Goal: Use online tool/utility: Utilize a website feature to perform a specific function

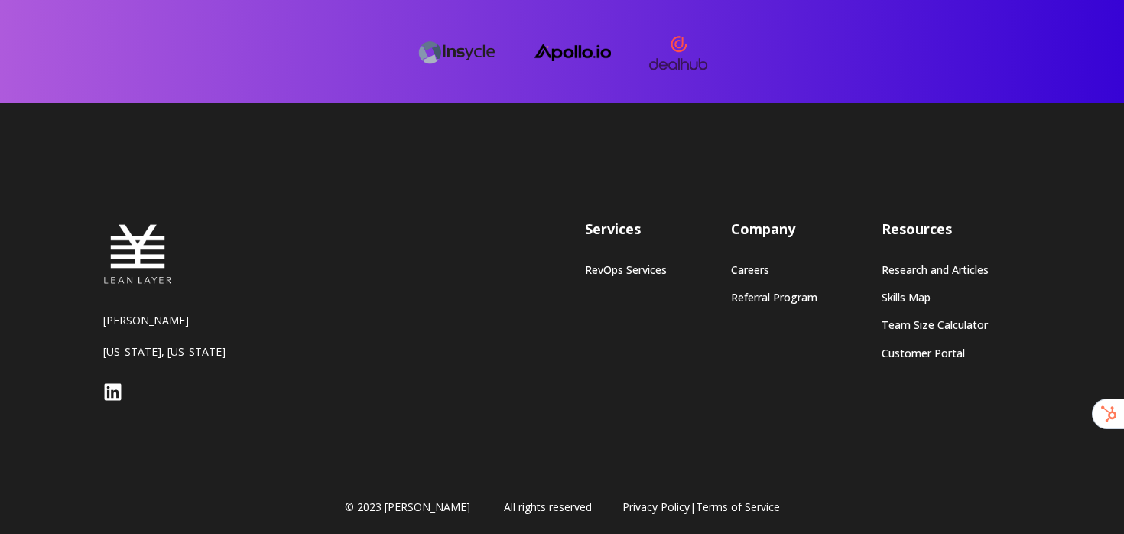
scroll to position [4252, 0]
click at [625, 264] on link "RevOps Services" at bounding box center [626, 269] width 82 height 13
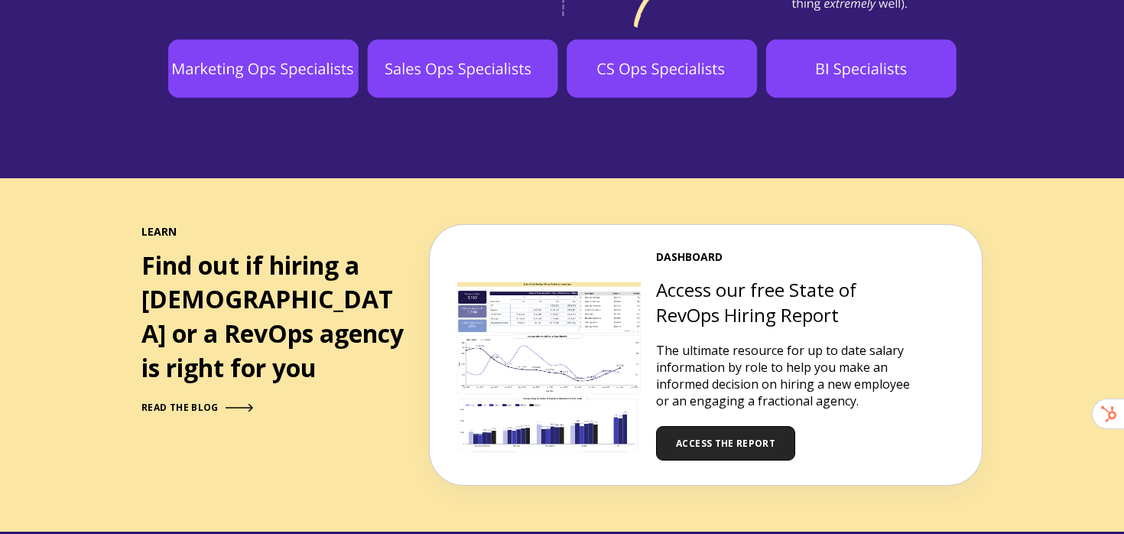
scroll to position [1530, 0]
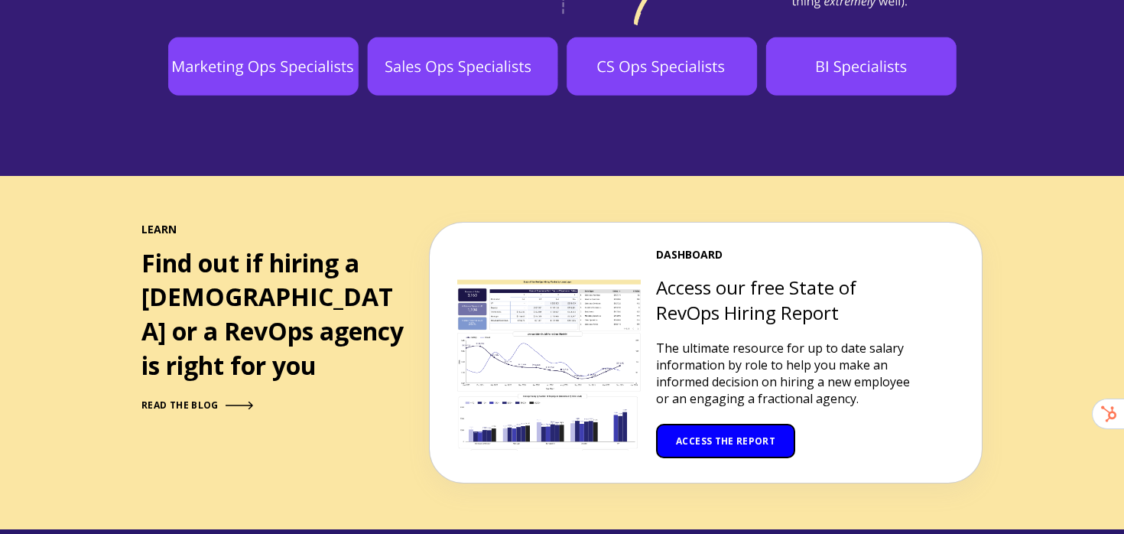
click at [735, 434] on span "ACCESS THE REPORT" at bounding box center [725, 440] width 99 height 13
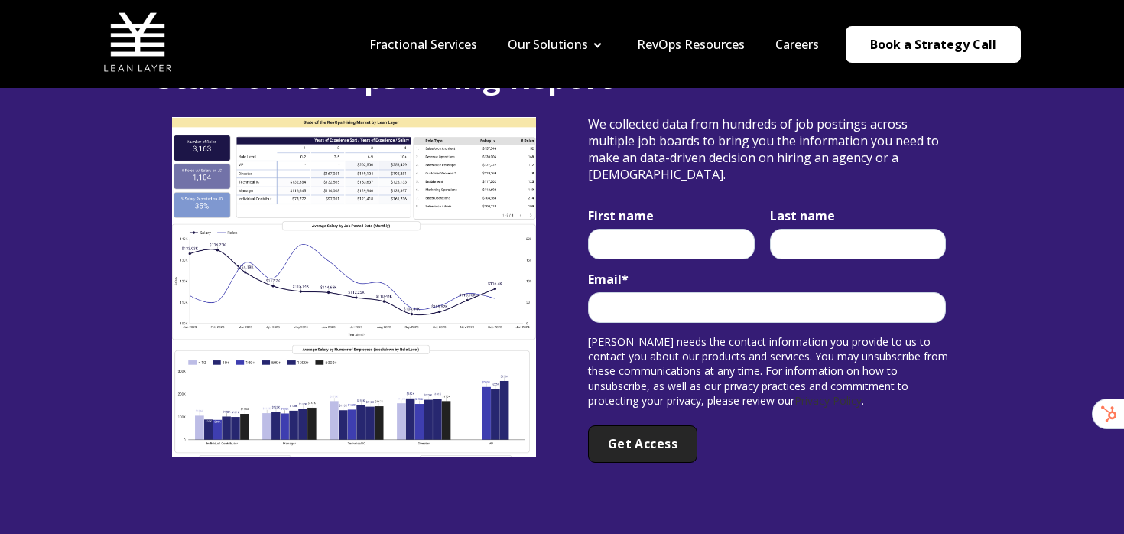
scroll to position [99, 0]
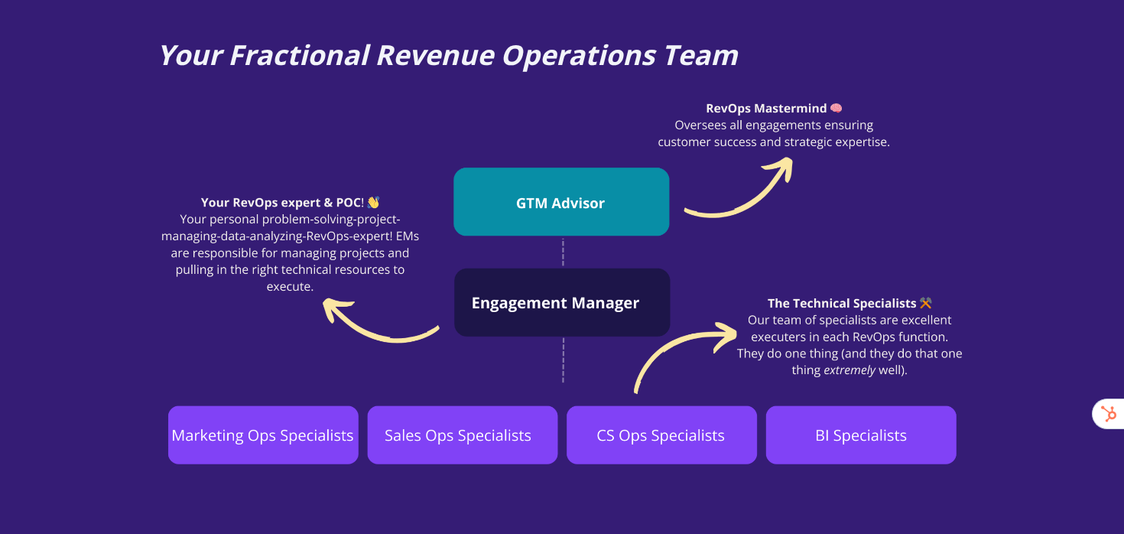
scroll to position [1166, 0]
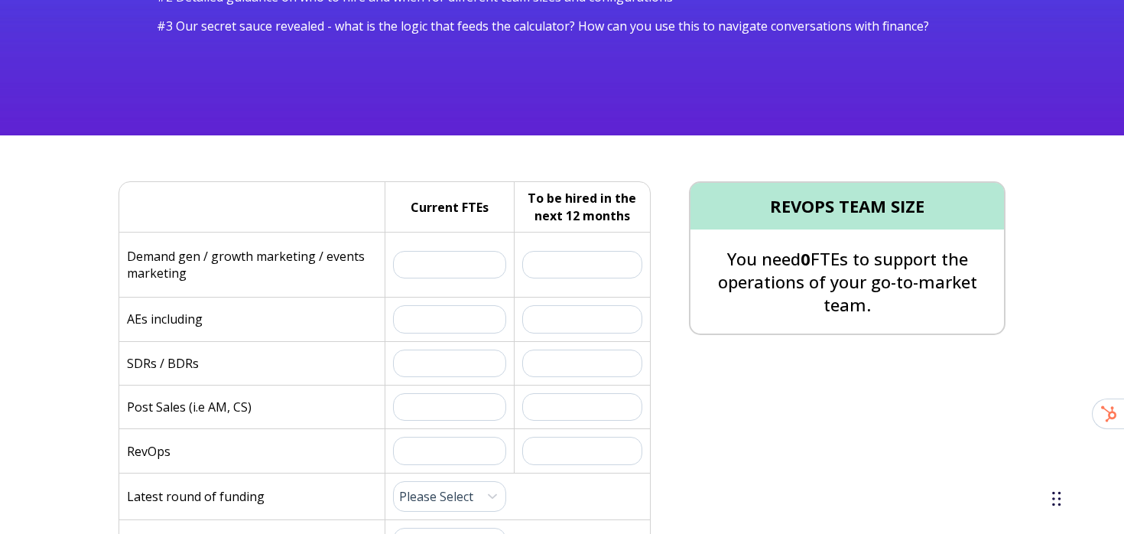
scroll to position [285, 0]
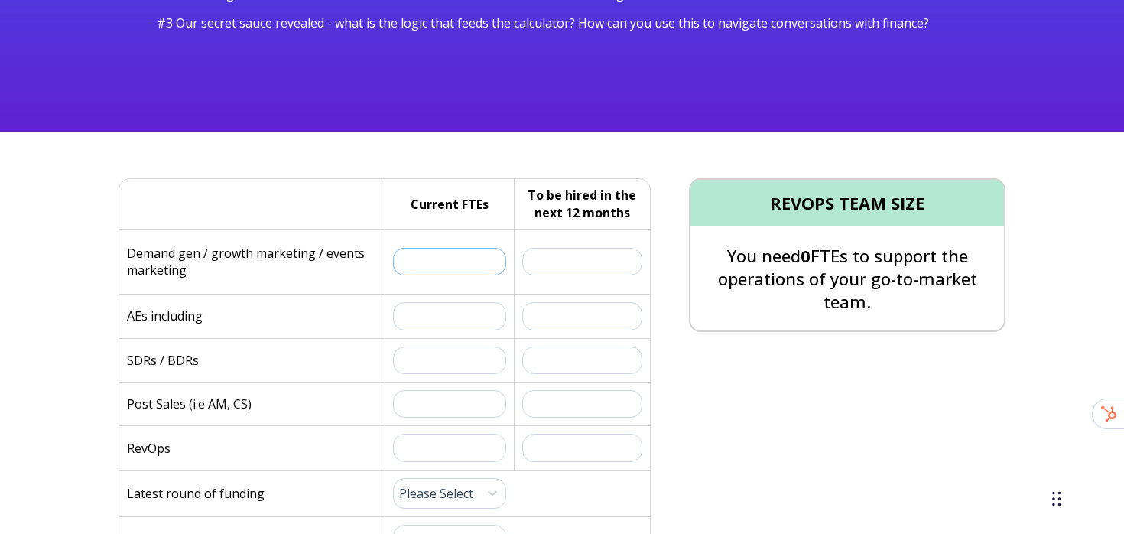
click at [449, 263] on input "text" at bounding box center [449, 262] width 113 height 28
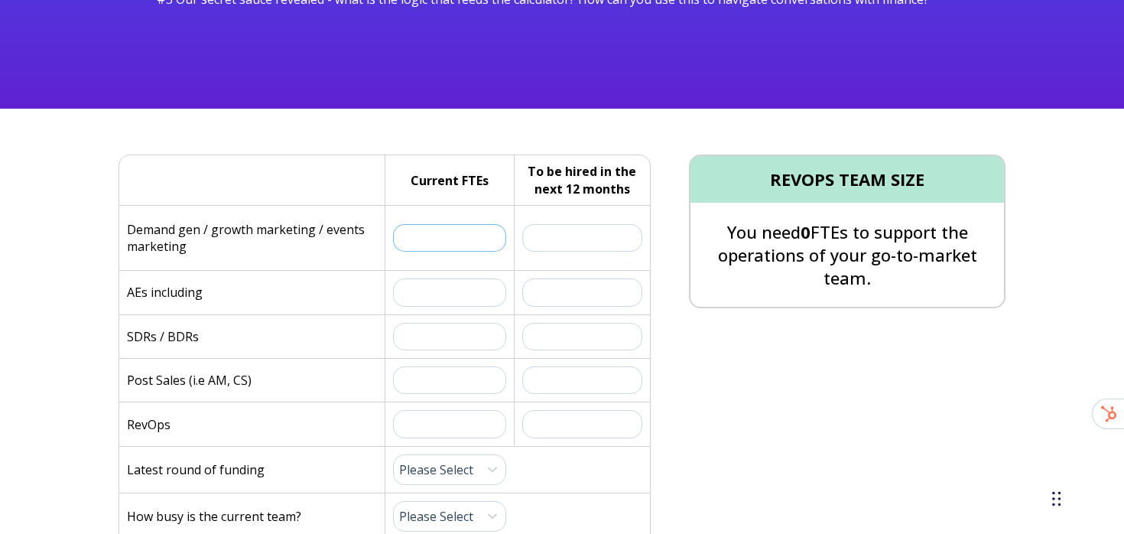
scroll to position [313, 0]
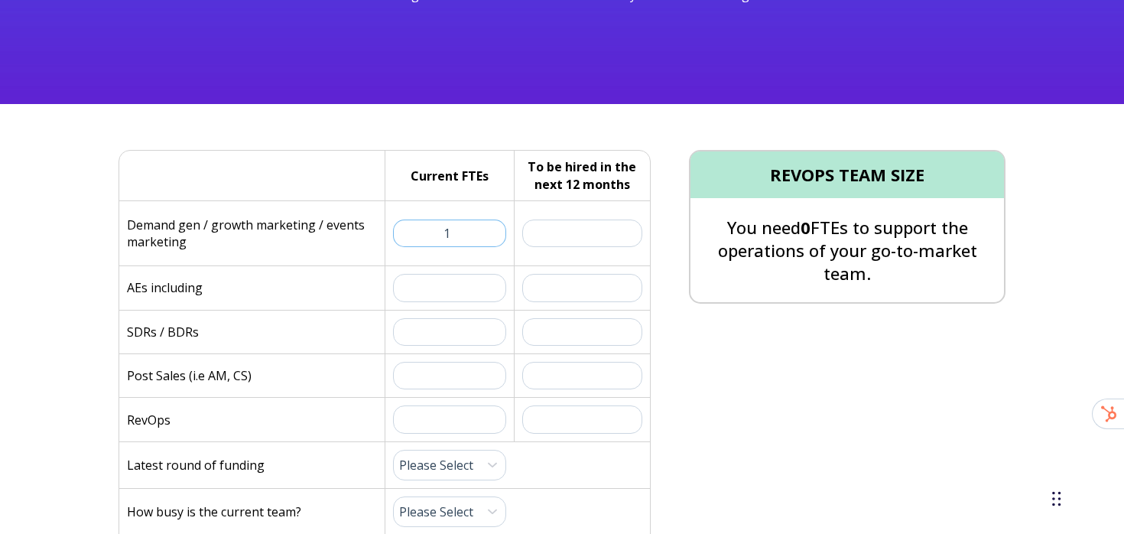
type input "1"
click at [456, 288] on input "text" at bounding box center [449, 288] width 113 height 28
type input "4"
click at [450, 331] on input "text" at bounding box center [449, 332] width 113 height 28
type input "2"
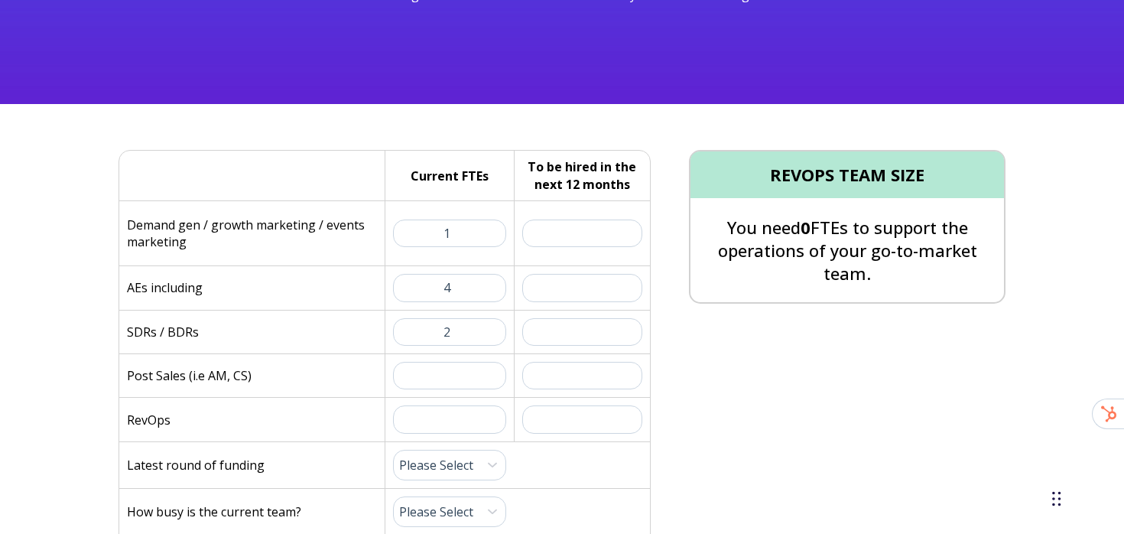
click at [449, 359] on div "Current FTEs:" at bounding box center [449, 375] width 129 height 43
click at [443, 380] on input "text" at bounding box center [449, 376] width 113 height 28
click at [586, 297] on input "text" at bounding box center [582, 288] width 121 height 28
type input "8"
click at [589, 325] on input "text" at bounding box center [582, 332] width 121 height 28
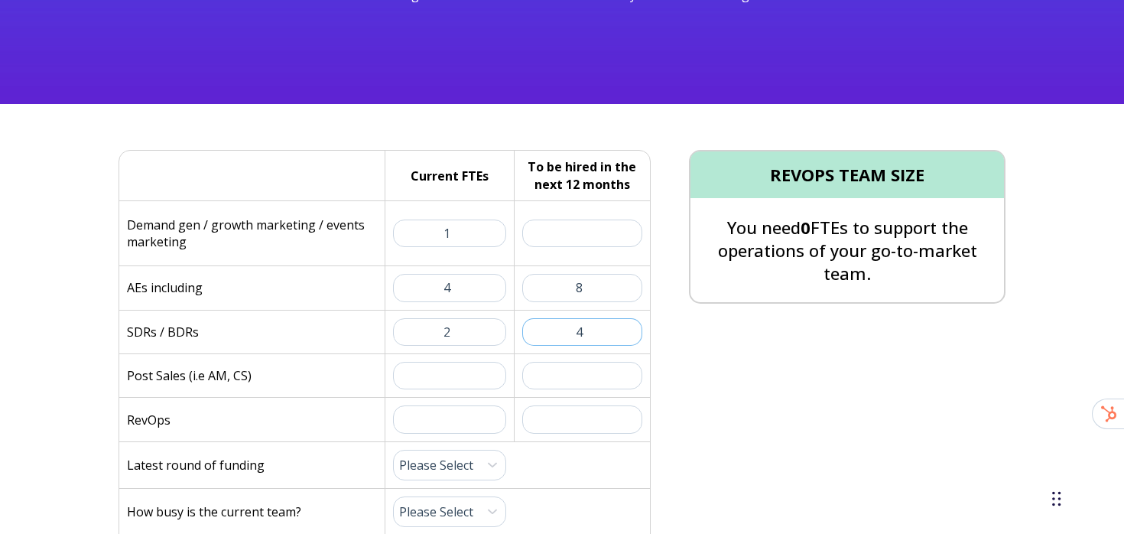
type input "4"
click at [597, 228] on input "text" at bounding box center [582, 233] width 121 height 28
type input "2"
click at [455, 372] on input "text" at bounding box center [449, 376] width 113 height 28
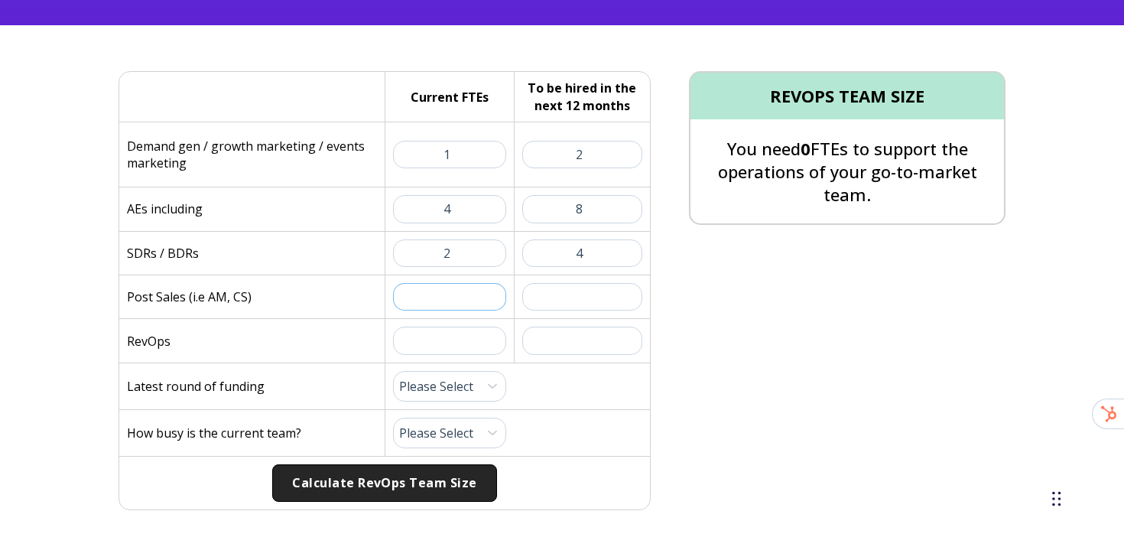
scroll to position [393, 0]
type input "8"
click at [576, 301] on input "text" at bounding box center [582, 296] width 121 height 28
type input "10"
click at [456, 341] on input "text" at bounding box center [449, 340] width 113 height 28
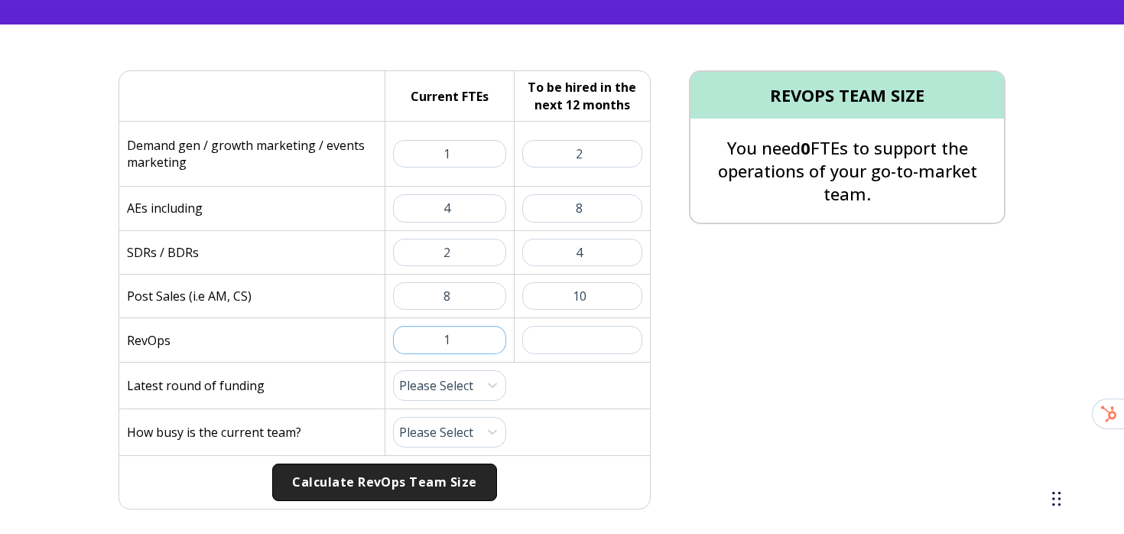
type input "1"
click at [570, 335] on input "text" at bounding box center [582, 340] width 121 height 28
type input "1"
click at [453, 377] on select "Please Select Pre-Seed Seed Series A Series B Series C Late Stage" at bounding box center [449, 385] width 113 height 31
select select "series-a"
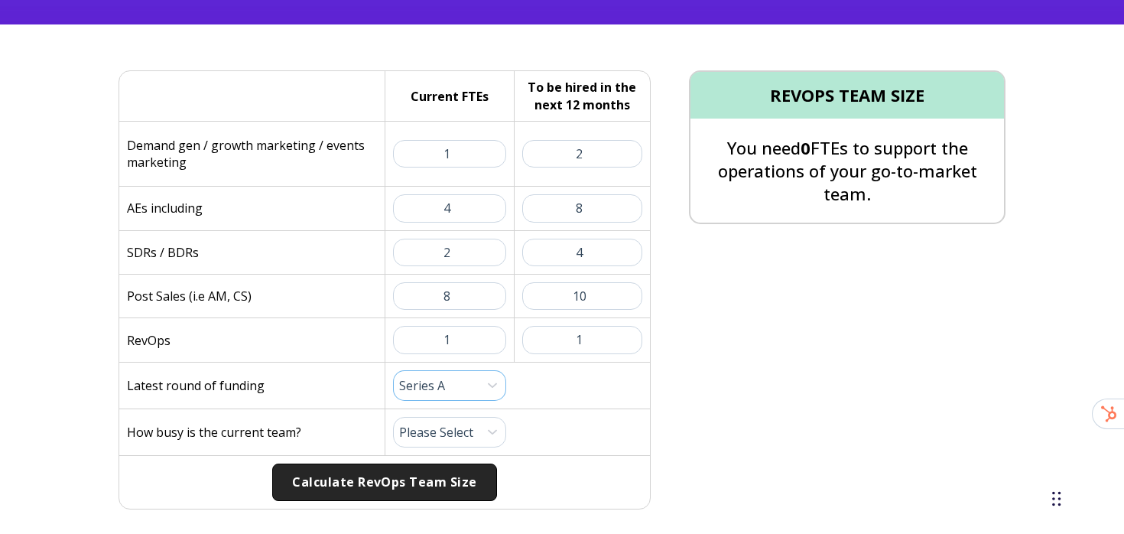
click at [393, 370] on select "Please Select Pre-Seed Seed Series A Series B Series C Late Stage" at bounding box center [449, 385] width 113 height 31
click at [450, 431] on select "Please Select 1 (Plenty of Bandwidth) 2 3 4 5 6 7 8 9 10 (Totally Underwater)" at bounding box center [449, 432] width 113 height 31
select select "6"
click at [393, 417] on select "Please Select 1 (Plenty of Bandwidth) 2 3 4 5 6 7 8 9 10 (Totally Underwater)" at bounding box center [449, 432] width 113 height 31
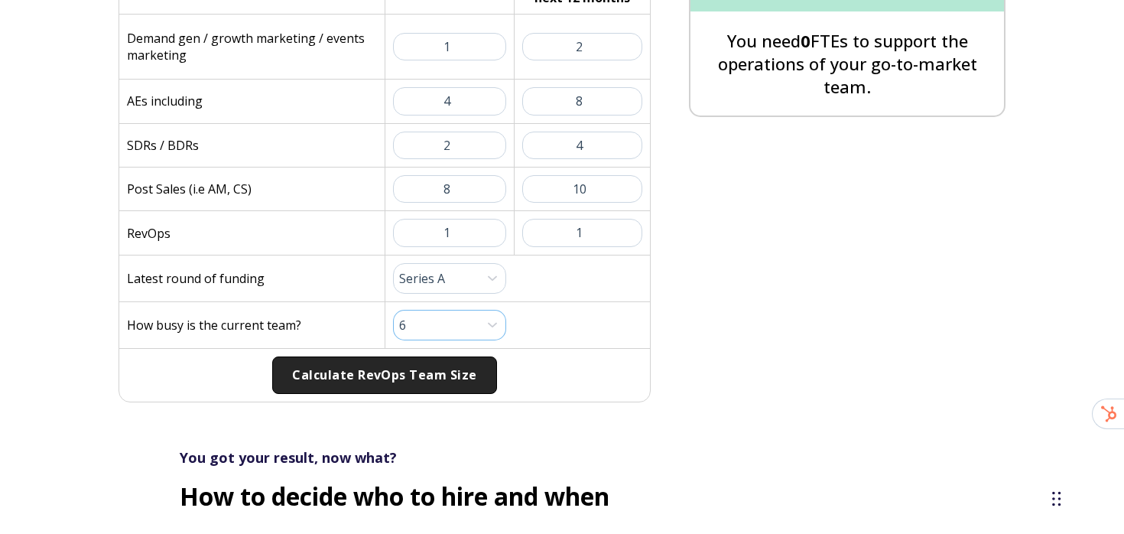
scroll to position [512, 0]
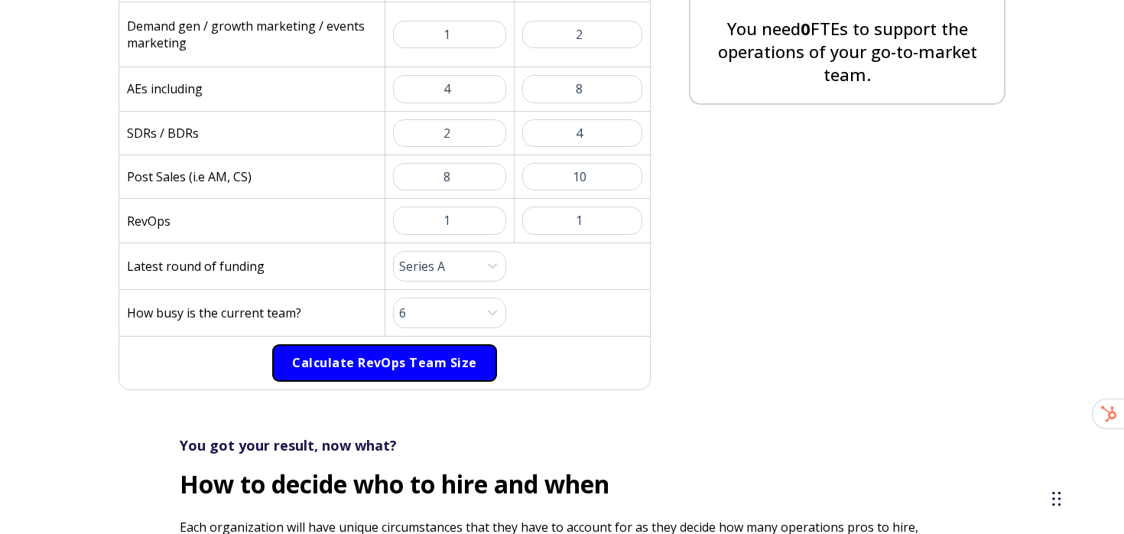
click at [406, 370] on button "Calculate RevOps Team Size" at bounding box center [384, 363] width 224 height 38
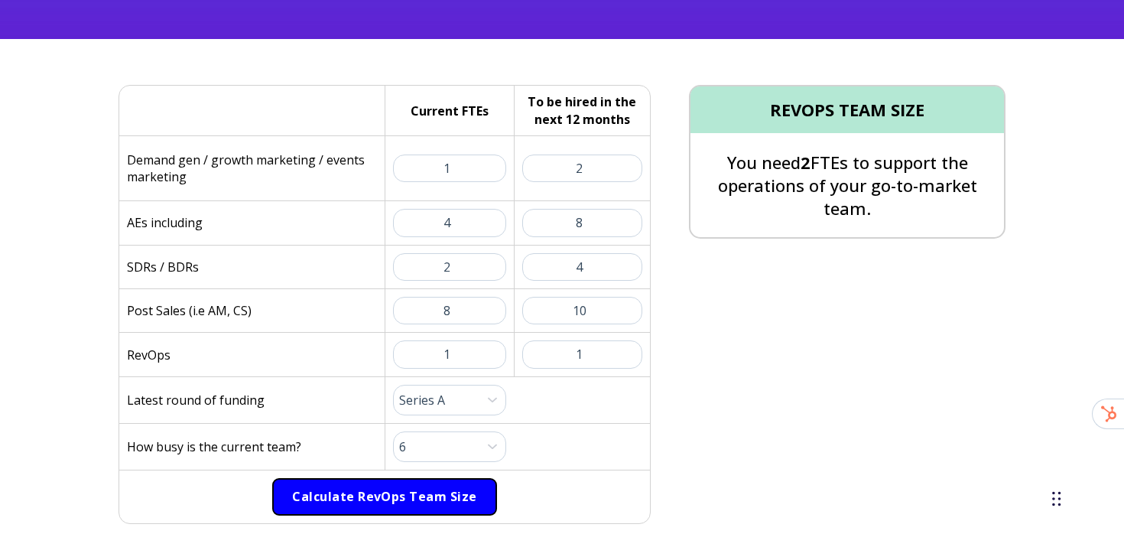
scroll to position [380, 0]
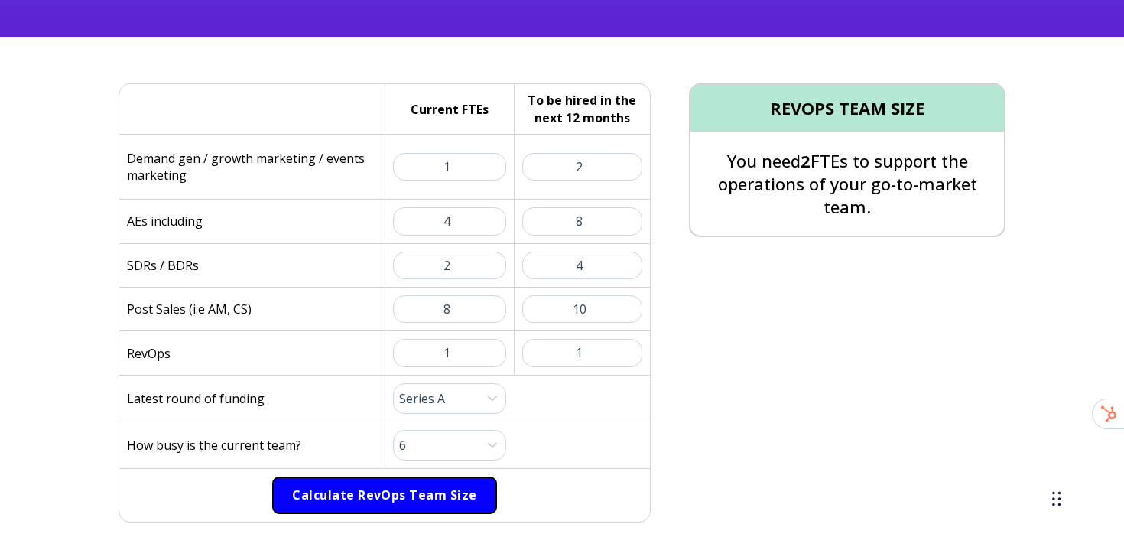
click at [398, 496] on button "Calculate RevOps Team Size" at bounding box center [384, 495] width 224 height 38
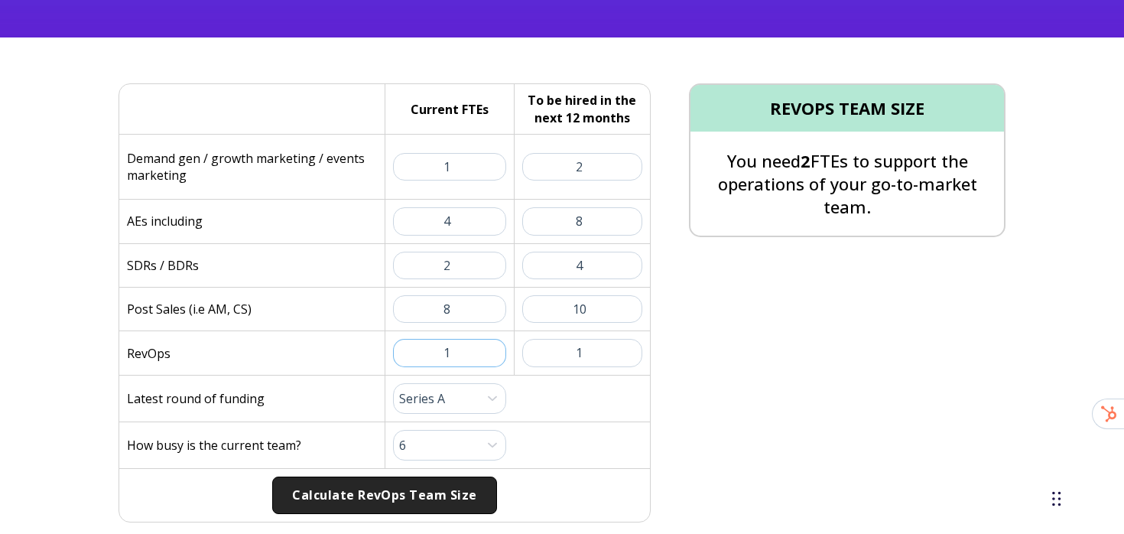
click at [462, 343] on input "1" at bounding box center [449, 353] width 113 height 28
click at [508, 347] on div "Current FTEs: 1" at bounding box center [449, 352] width 129 height 43
click at [473, 347] on input "1" at bounding box center [449, 353] width 113 height 28
type input "0"
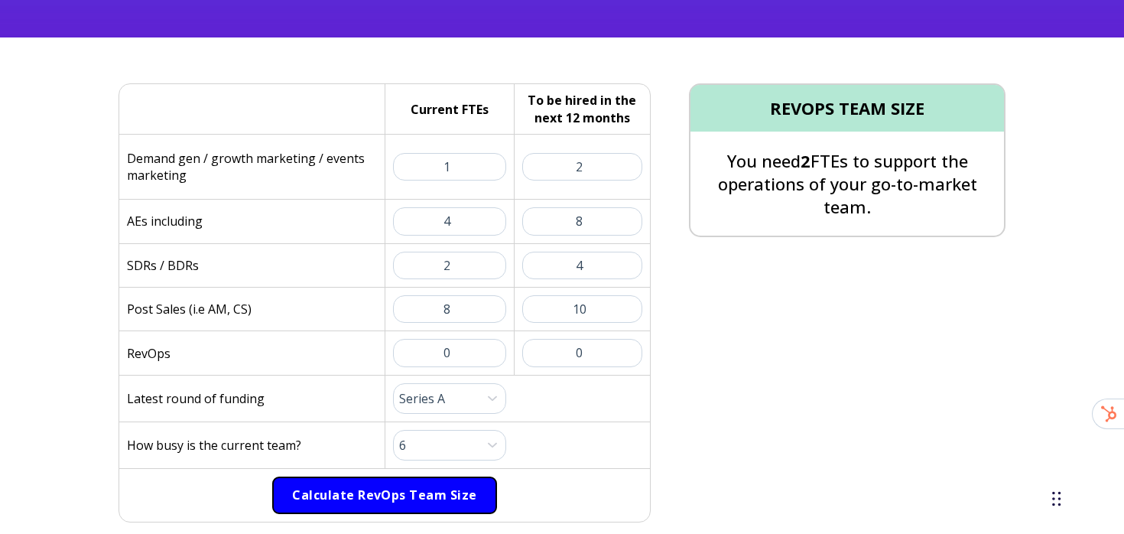
click at [364, 490] on button "Calculate RevOps Team Size" at bounding box center [384, 495] width 224 height 38
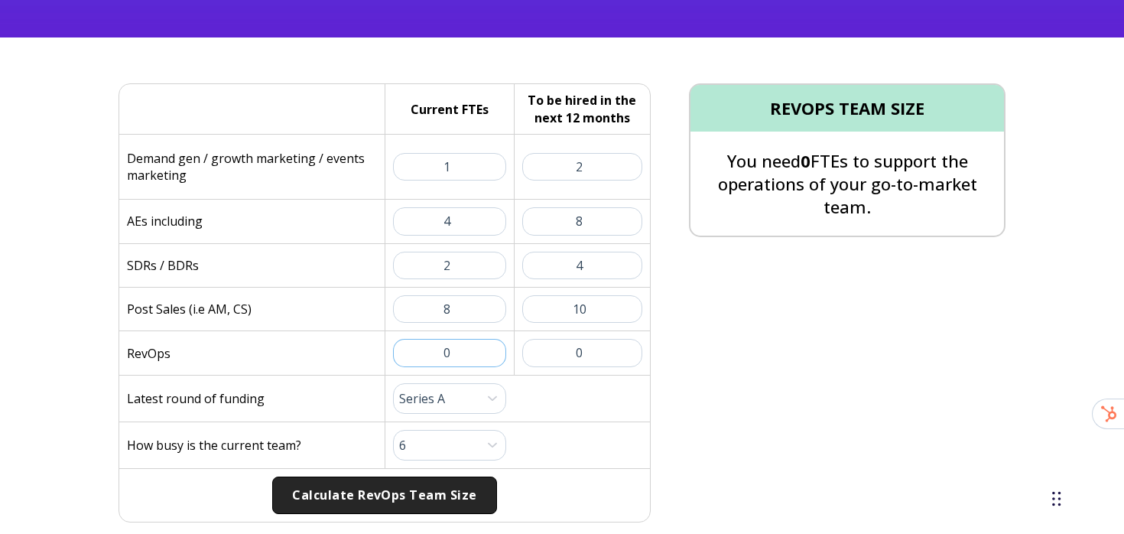
click at [459, 347] on input "0" at bounding box center [449, 353] width 113 height 28
type input "1"
click at [599, 350] on input "0" at bounding box center [582, 353] width 121 height 28
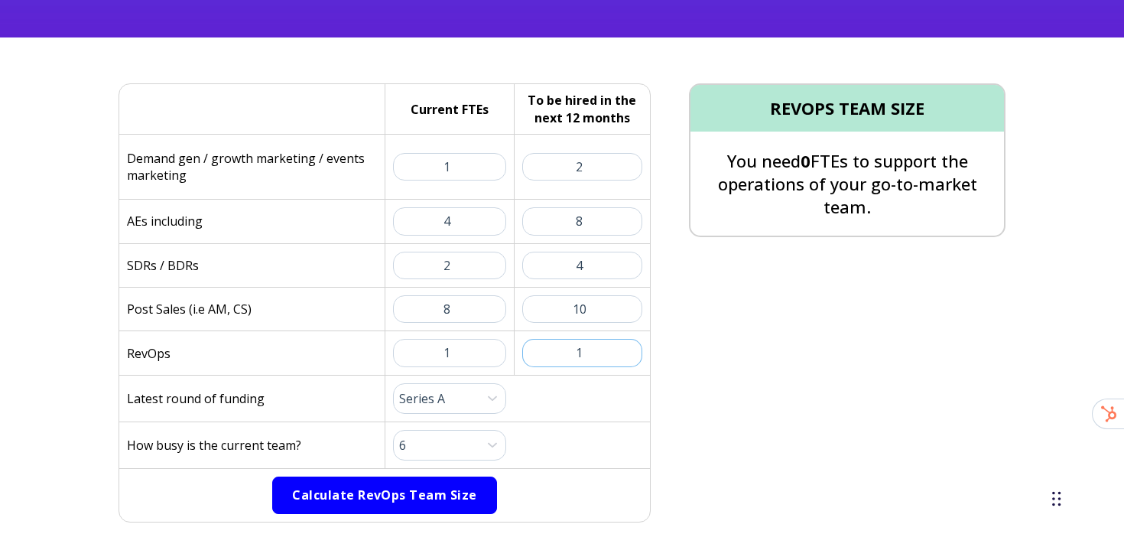
type input "1"
click at [414, 503] on button "Calculate RevOps Team Size" at bounding box center [384, 495] width 224 height 38
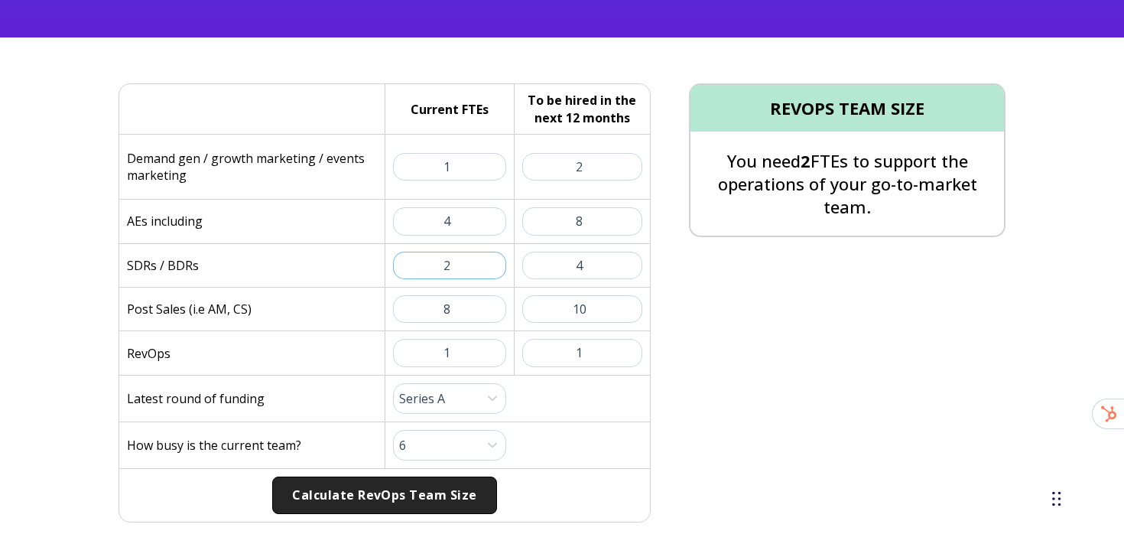
click at [466, 267] on input "2" at bounding box center [449, 266] width 113 height 28
click at [600, 258] on input "4" at bounding box center [582, 266] width 121 height 28
type input "2"
click at [583, 221] on input "8" at bounding box center [582, 221] width 121 height 28
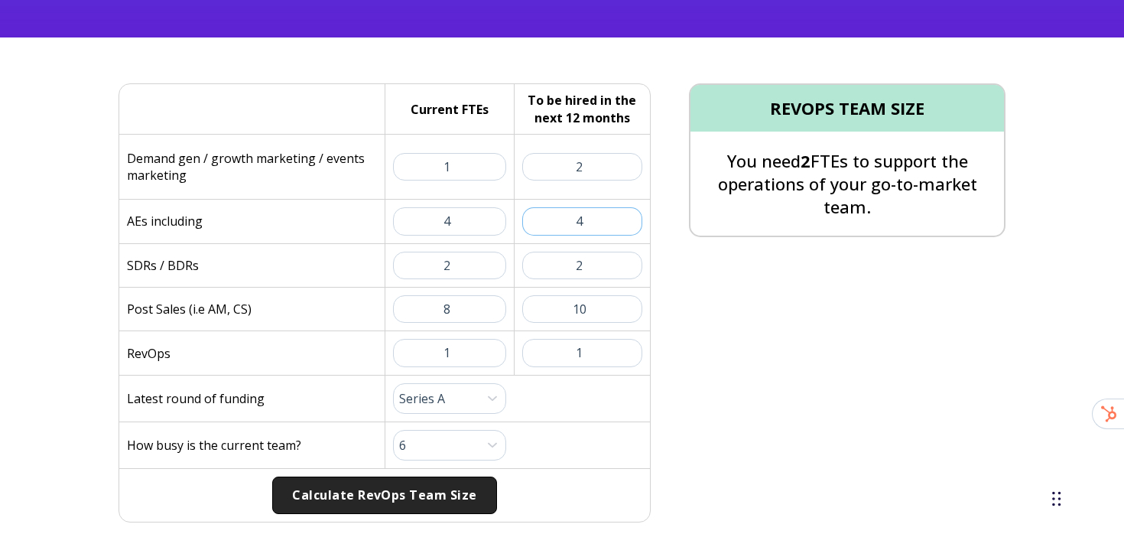
type input "4"
click at [663, 247] on div "REVOPS TEAM SIZE You need 2 FTEs to support the operations of your go-to-market…" at bounding box center [828, 302] width 355 height 439
click at [596, 175] on input "2" at bounding box center [582, 167] width 121 height 28
type input "1"
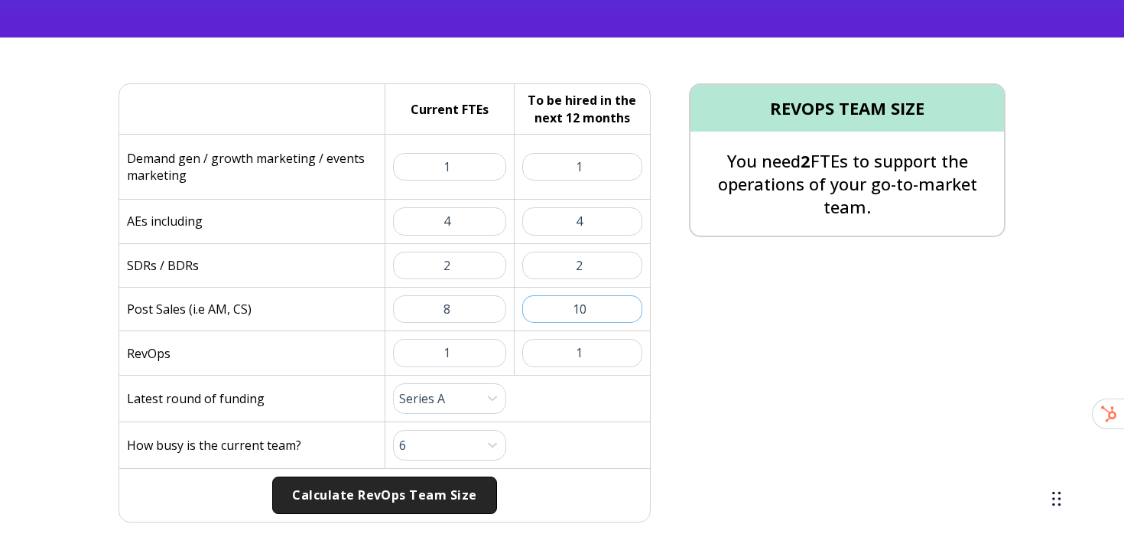
click at [593, 307] on input "10" at bounding box center [582, 309] width 121 height 28
type input "8"
click at [686, 323] on div "REVOPS TEAM SIZE You need 2 FTEs to support the operations of your go-to-market…" at bounding box center [828, 302] width 355 height 439
click at [437, 454] on select "Please Select 1 (Plenty of Bandwidth) 2 3 4 5 6 7 8 9 10 (Totally Underwater)" at bounding box center [449, 445] width 113 height 31
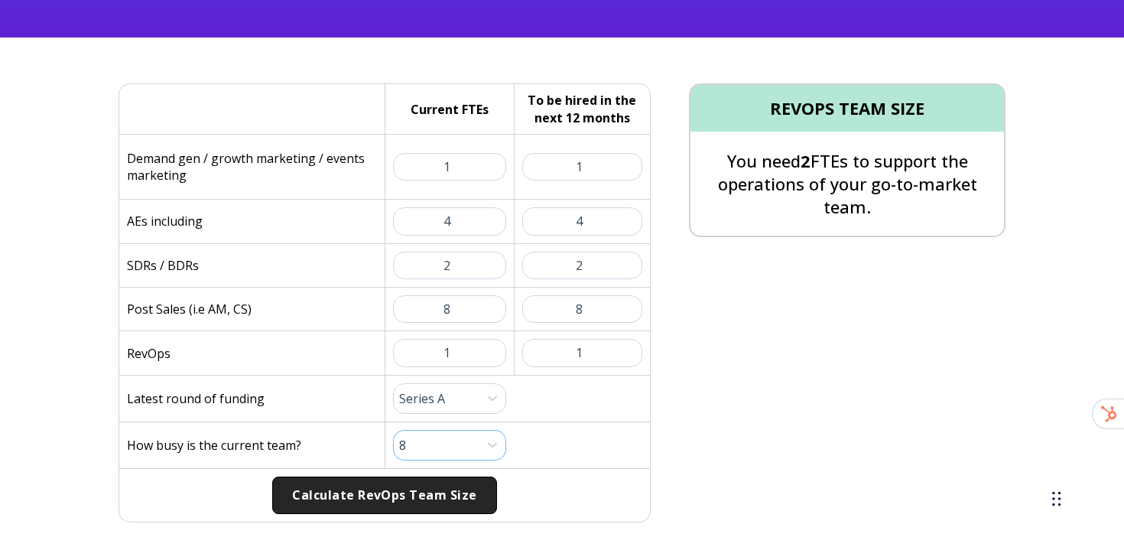
click at [393, 430] on select "Please Select 1 (Plenty of Bandwidth) 2 3 4 5 6 7 8 9 10 (Totally Underwater)" at bounding box center [449, 445] width 113 height 31
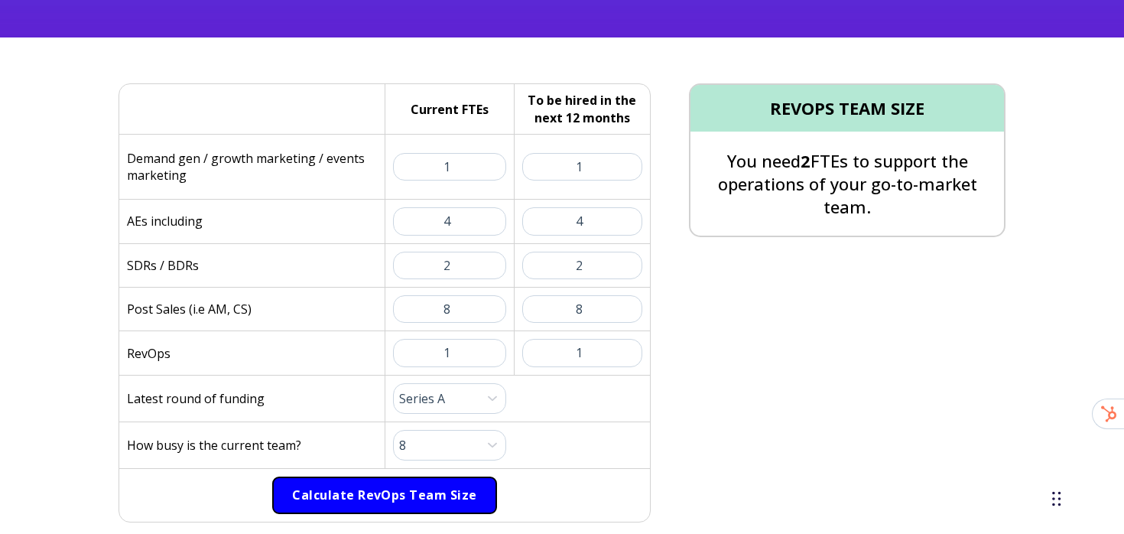
click at [422, 493] on button "Calculate RevOps Team Size" at bounding box center [384, 495] width 224 height 38
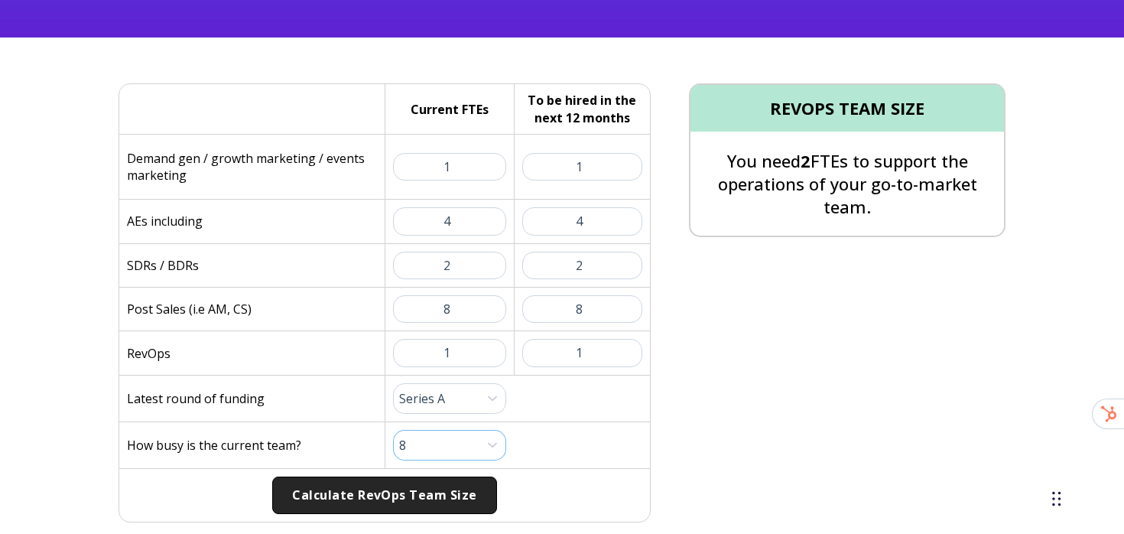
click at [431, 456] on select "Please Select 1 (Plenty of Bandwidth) 2 3 4 5 6 7 8 9 10 (Totally Underwater)" at bounding box center [449, 445] width 113 height 31
select select "10"
click at [393, 430] on select "Please Select 1 (Plenty of Bandwidth) 2 3 4 5 6 7 8 9 10 (Totally Underwater)" at bounding box center [449, 445] width 113 height 31
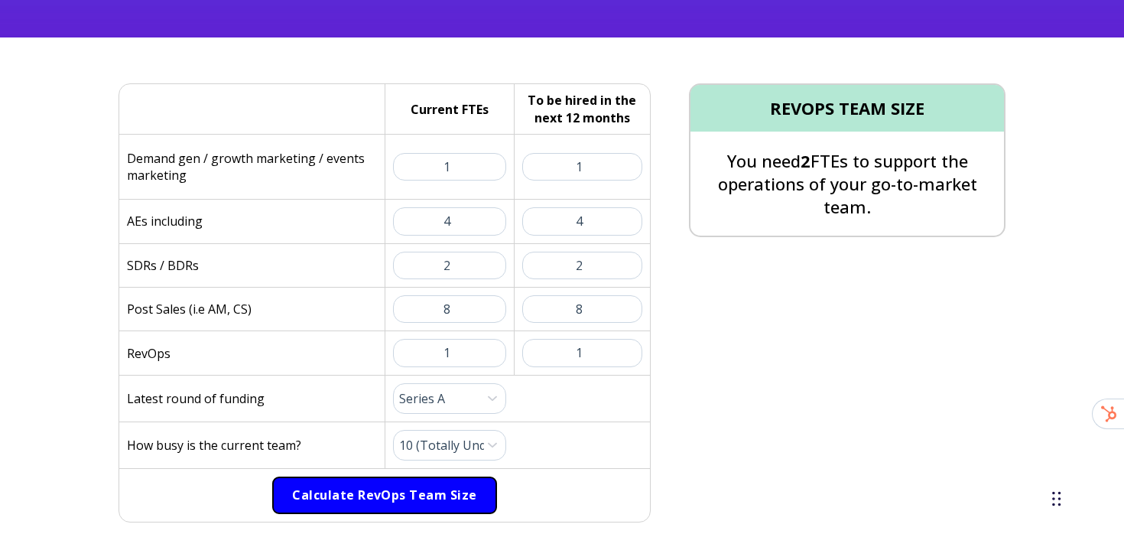
click at [417, 489] on button "Calculate RevOps Team Size" at bounding box center [384, 495] width 224 height 38
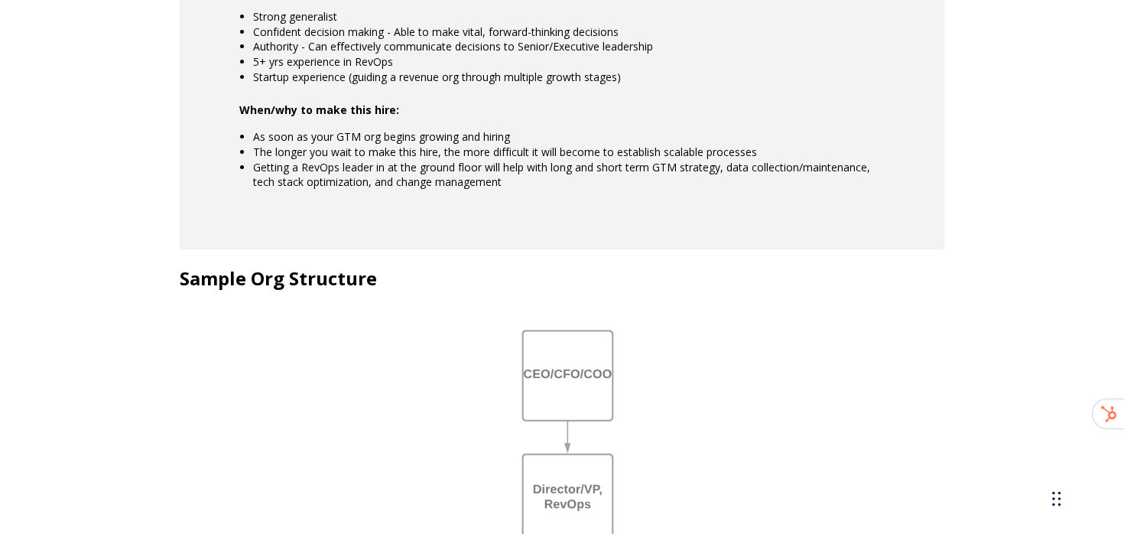
scroll to position [1339, 0]
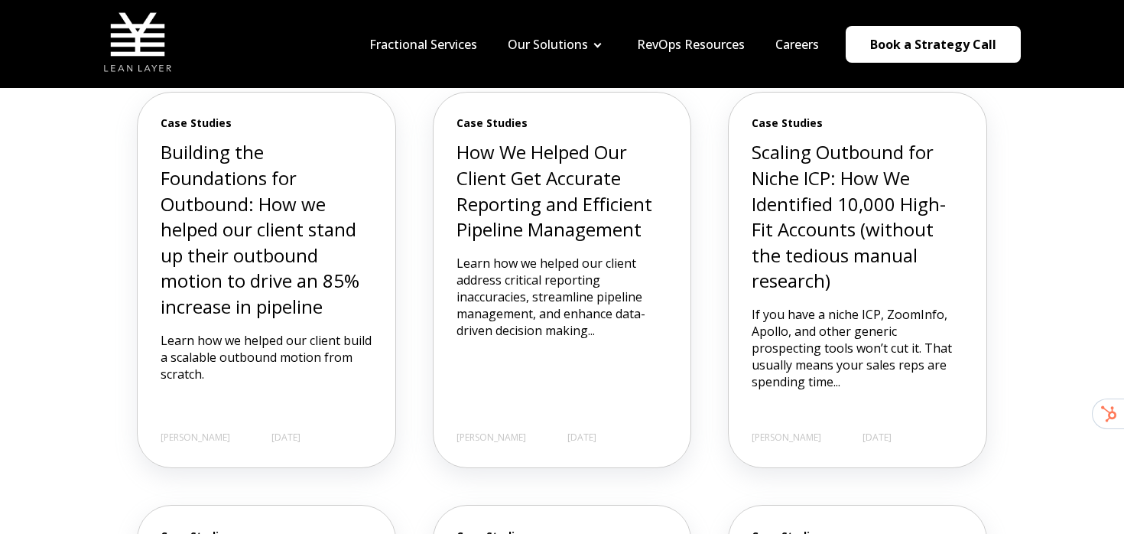
scroll to position [474, 0]
